Goal: Download file/media

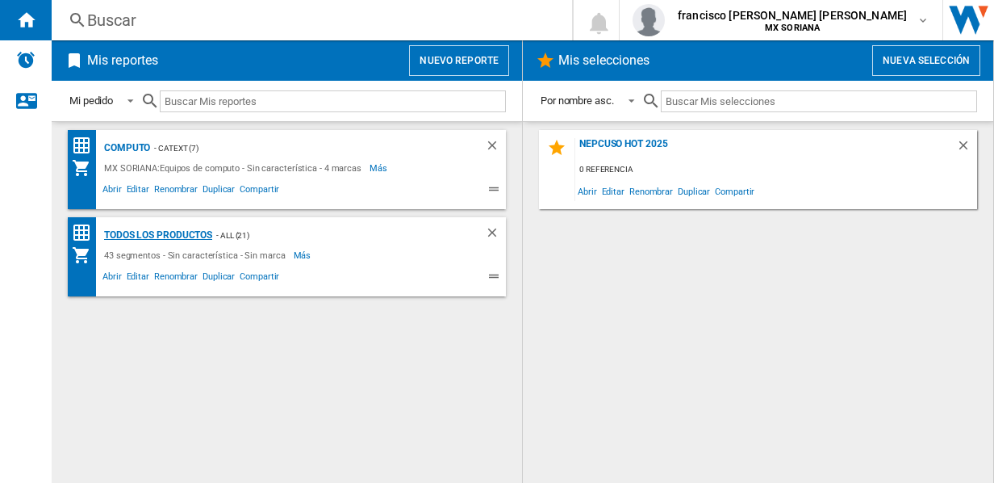
click at [139, 237] on div "Todos los Productos" at bounding box center [156, 235] width 112 height 20
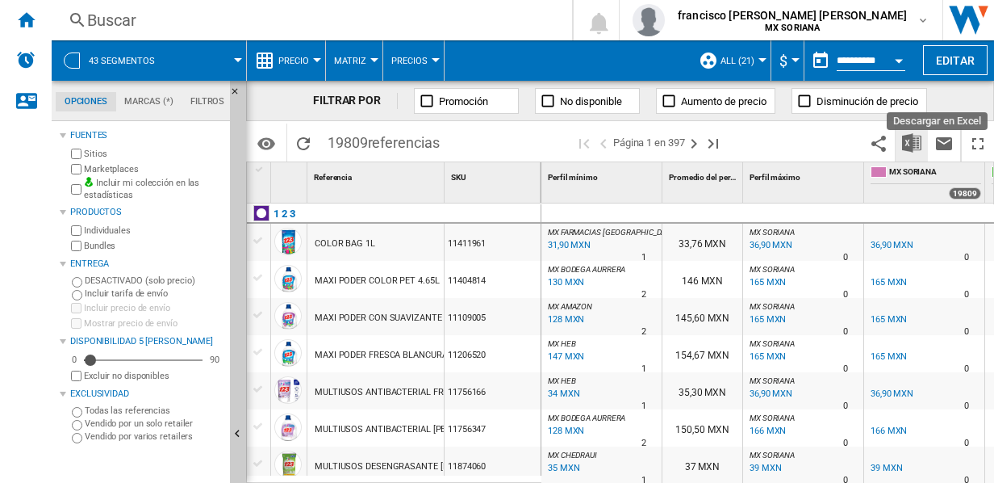
click at [898, 136] on button "Descargar en Excel" at bounding box center [912, 142] width 32 height 38
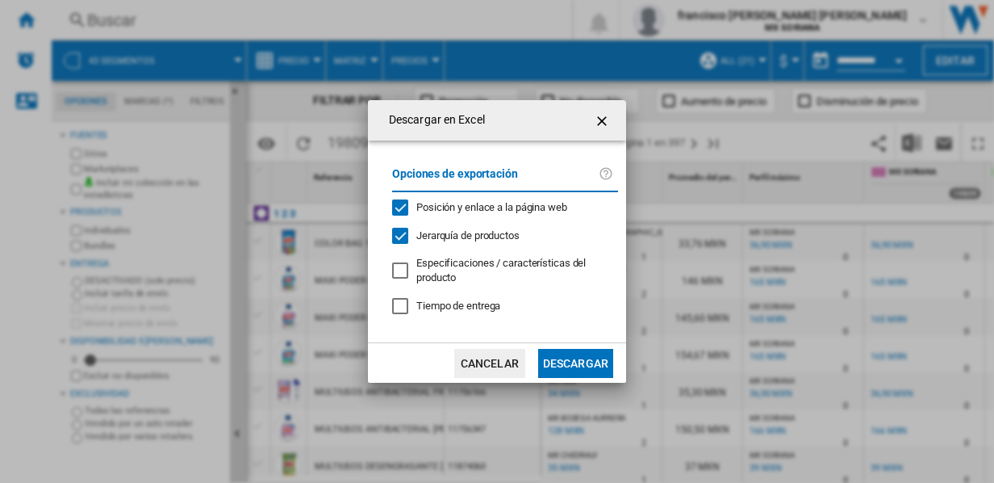
click at [564, 366] on button "Descargar" at bounding box center [575, 363] width 75 height 29
